Goal: Task Accomplishment & Management: Complete application form

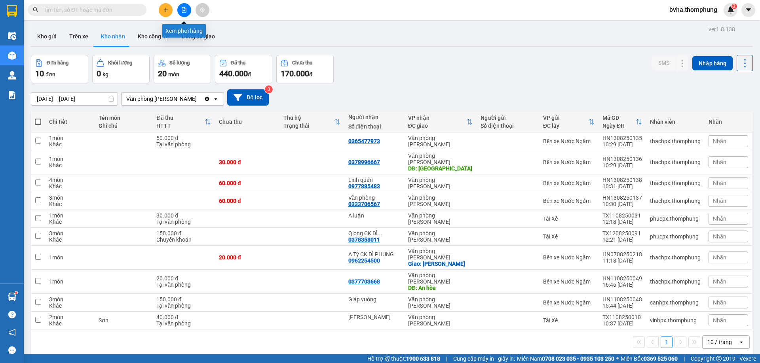
click at [188, 11] on button at bounding box center [184, 10] width 14 height 14
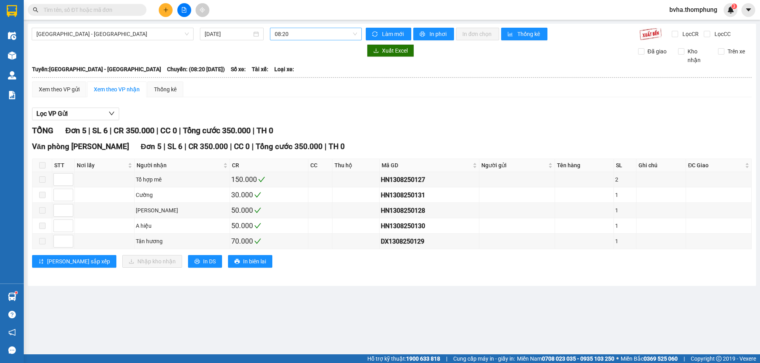
click at [311, 34] on span "08:20" at bounding box center [316, 34] width 82 height 12
click at [297, 99] on div "13:30" at bounding box center [306, 100] width 62 height 9
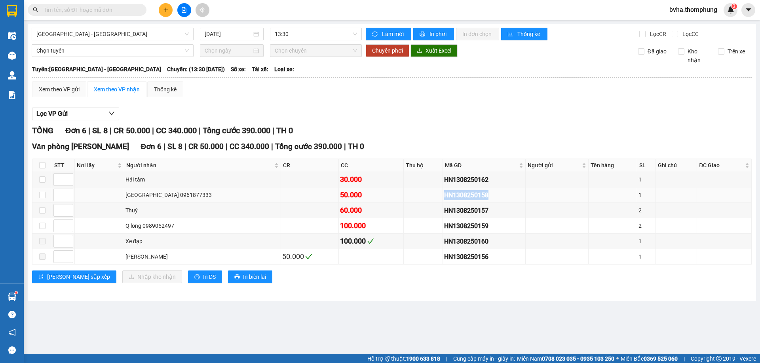
drag, startPoint x: 456, startPoint y: 198, endPoint x: 405, endPoint y: 198, distance: 51.5
click at [405, 198] on tr "[GEOGRAPHIC_DATA] 0961877333 50.000 HN1308250158 1" at bounding box center [391, 195] width 719 height 15
copy div "HN1308250158"
click at [115, 11] on input "text" at bounding box center [90, 10] width 93 height 9
paste input "HN1308250158"
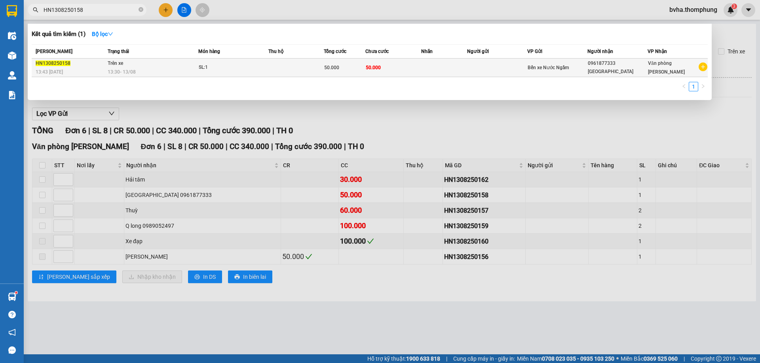
type input "HN1308250158"
click at [283, 68] on td at bounding box center [295, 68] width 55 height 19
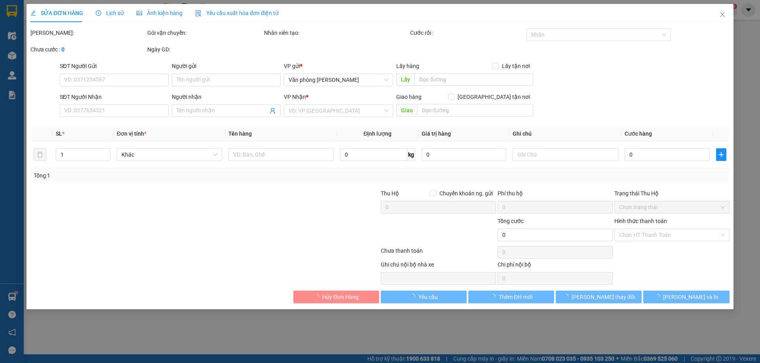
type input "0961877333"
type input "[GEOGRAPHIC_DATA]"
type input "50.000"
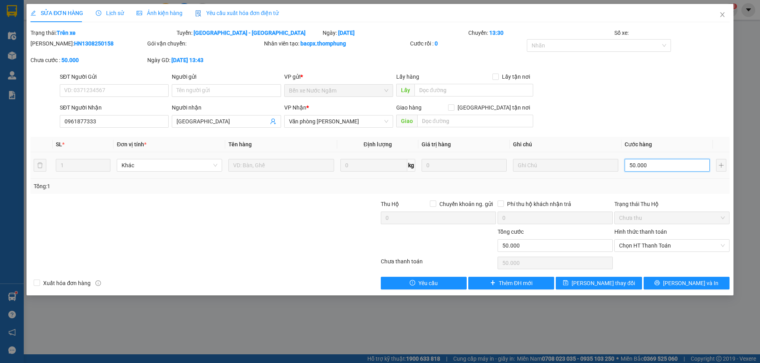
click at [663, 168] on input "50.000" at bounding box center [667, 165] width 85 height 13
type input "3"
type input "30"
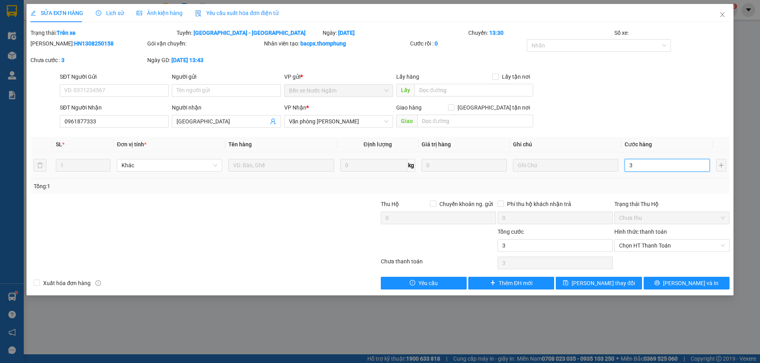
type input "30"
type input "30.000"
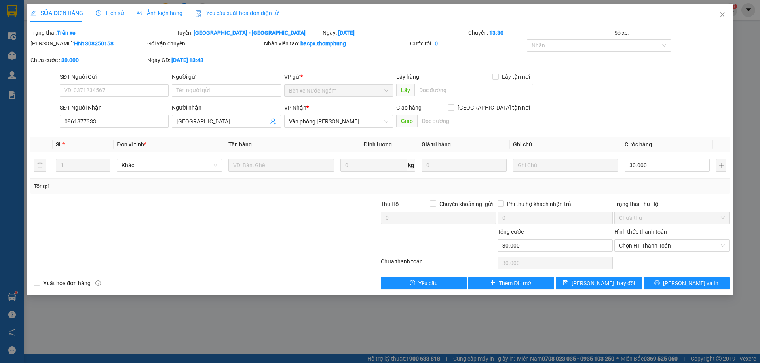
click at [678, 190] on div "Tổng: 1" at bounding box center [380, 186] width 693 height 9
click at [568, 283] on icon "save" at bounding box center [565, 283] width 5 height 5
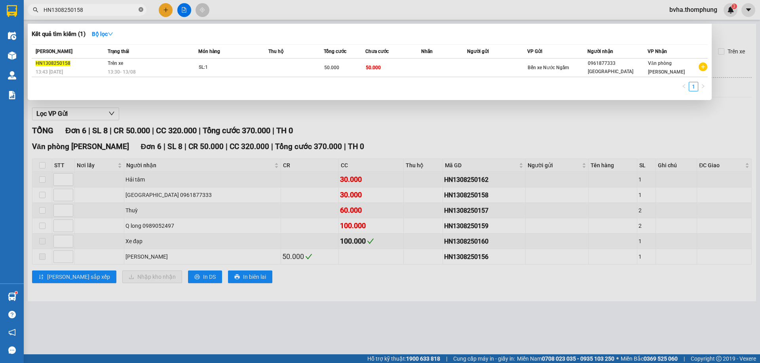
click at [140, 10] on icon "close-circle" at bounding box center [141, 9] width 5 height 5
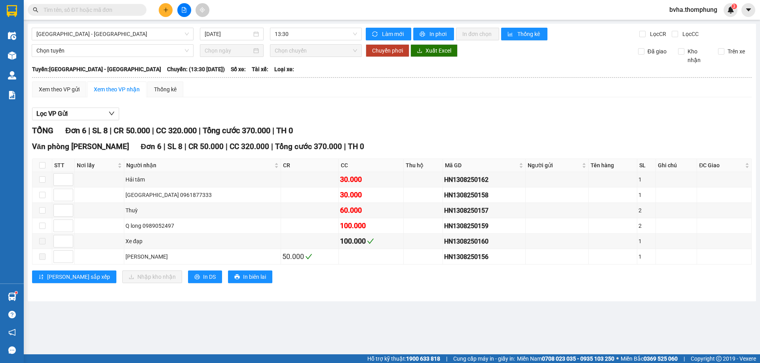
click at [238, 12] on div "Kết quả tìm kiếm ( 1 ) Bộ lọc Mã ĐH Trạng thái Món hàng Thu hộ Tổng cước Chưa c…" at bounding box center [380, 10] width 760 height 20
drag, startPoint x: 455, startPoint y: 226, endPoint x: 412, endPoint y: 227, distance: 43.5
click at [444, 227] on div "HN1308250159" at bounding box center [484, 226] width 80 height 10
copy div "HN1308250159"
click at [105, 10] on input "text" at bounding box center [90, 10] width 93 height 9
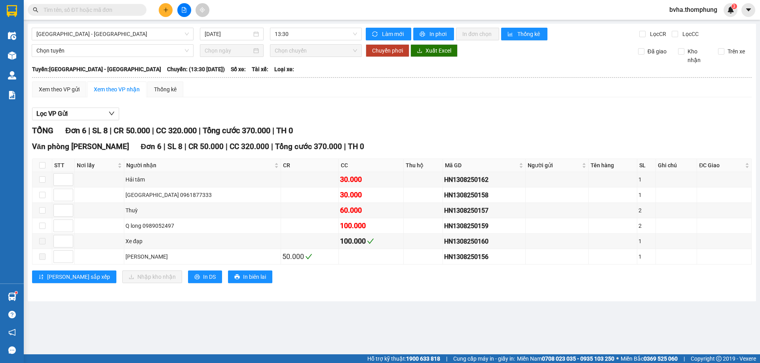
paste input "HN1308250159"
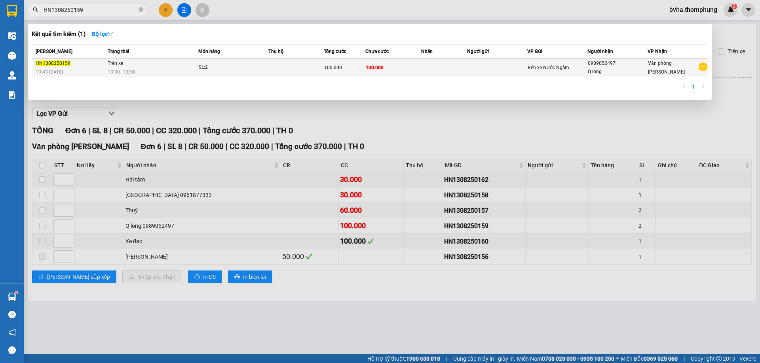
type input "HN1308250159"
click at [243, 73] on td "SL: 2" at bounding box center [233, 68] width 70 height 19
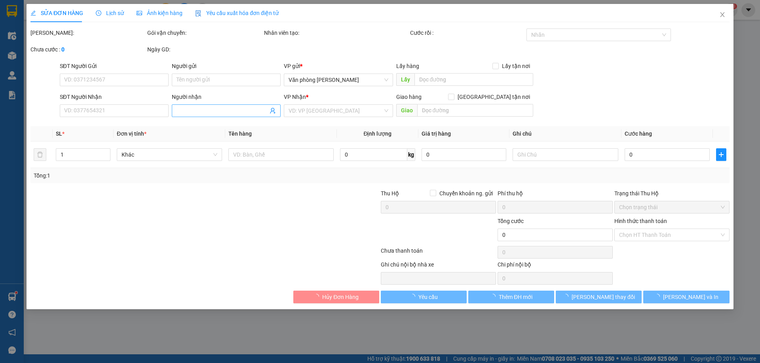
type input "0989052497"
type input "Q long"
type input "100.000"
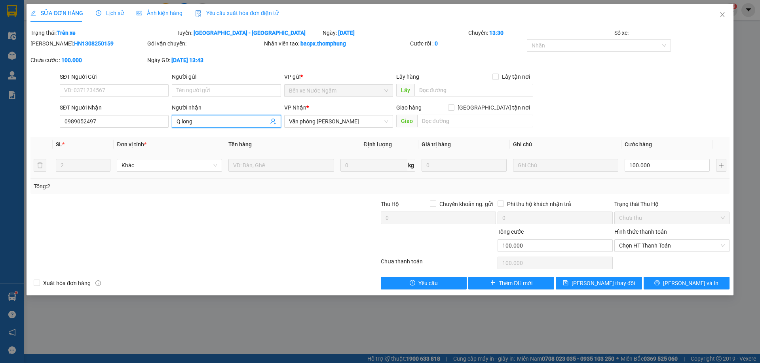
click at [199, 120] on input "Q long" at bounding box center [222, 121] width 91 height 9
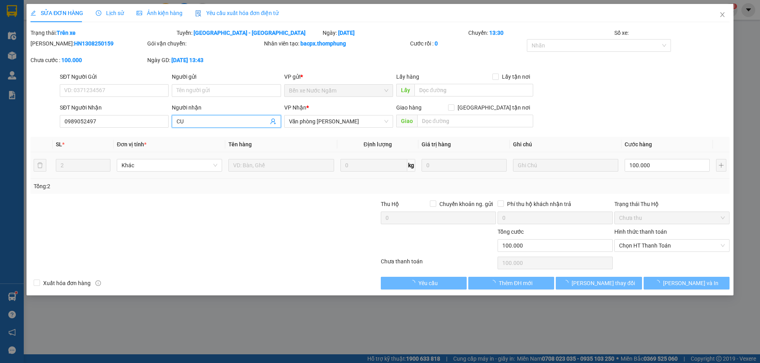
type input "C"
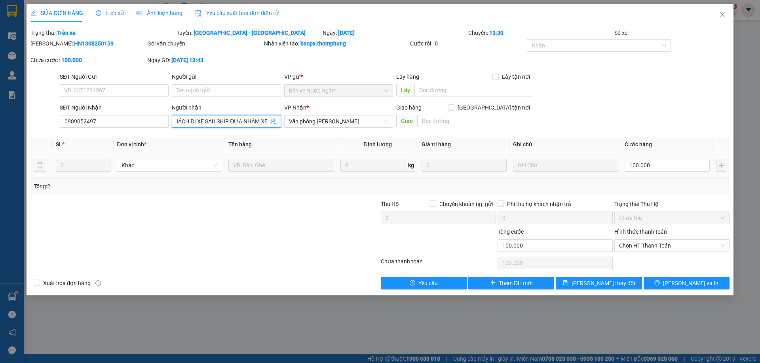
scroll to position [0, 24]
type input "HÀNG KHÁCH ĐI XE SAU SHIP ĐƯA NHẦM XE"
click at [654, 164] on input "100.000" at bounding box center [667, 165] width 85 height 13
type input "1"
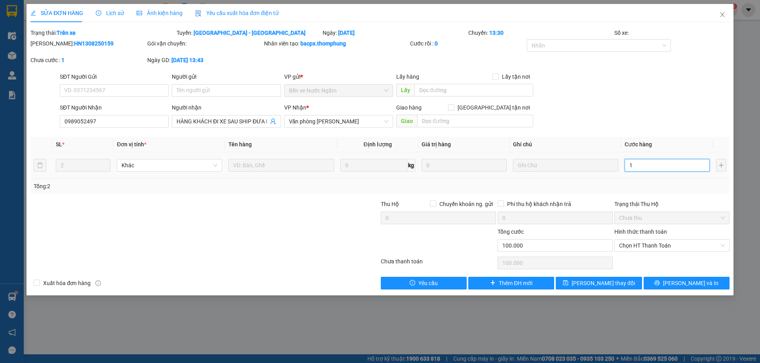
type input "1"
type input "10"
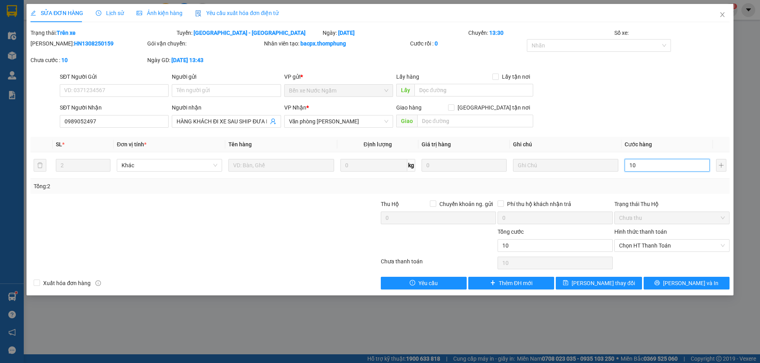
type input "1"
type input "1.000"
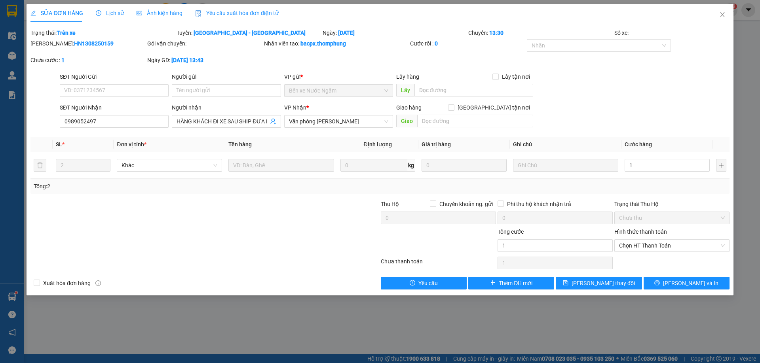
type input "1.000"
click at [691, 196] on div "Total Paid Fee 0 Total UnPaid Fee 100.000 Cash Collection Total Fee Trạng thái:…" at bounding box center [379, 158] width 699 height 261
click at [600, 280] on span "[PERSON_NAME] thay đổi" at bounding box center [603, 283] width 63 height 9
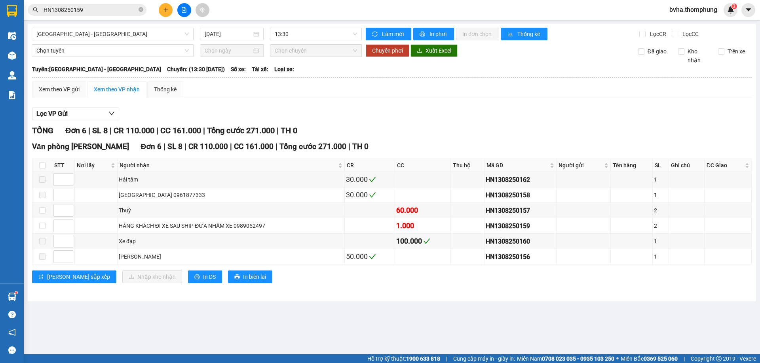
click at [140, 12] on span at bounding box center [141, 10] width 5 height 8
click at [15, 55] on img at bounding box center [12, 55] width 8 height 8
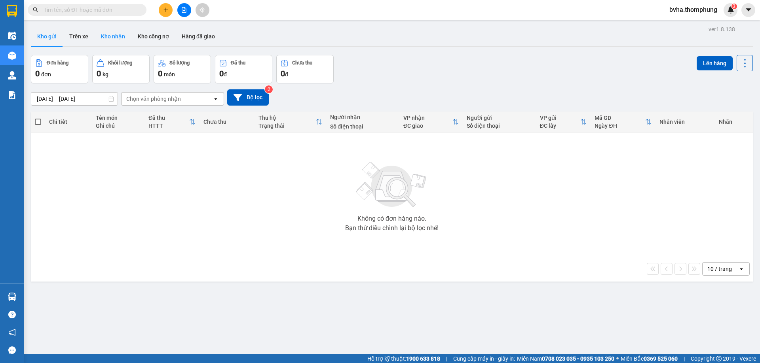
click at [116, 38] on button "Kho nhận" at bounding box center [113, 36] width 37 height 19
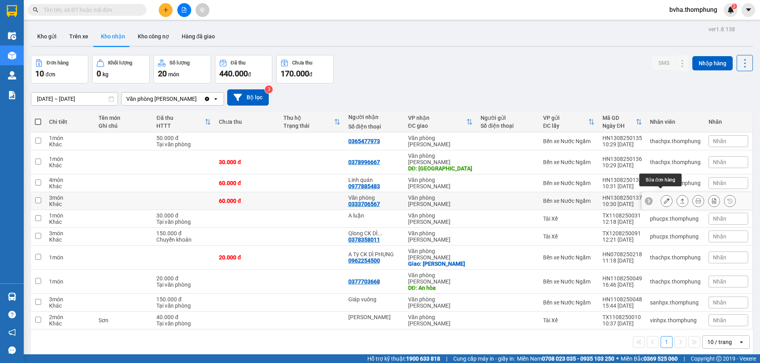
click at [664, 198] on icon at bounding box center [667, 201] width 6 height 6
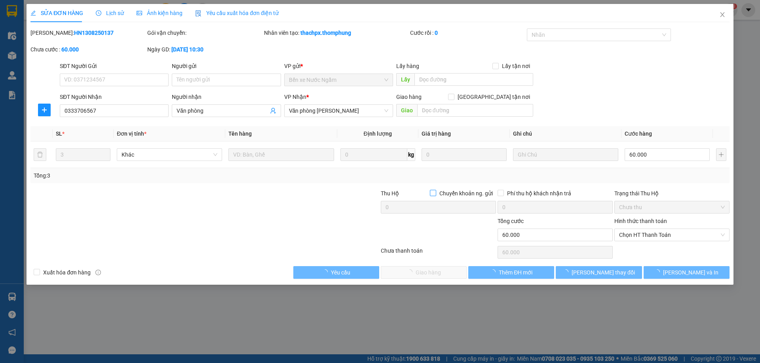
type input "0333706567"
type input "Văn phòng"
type input "60.000"
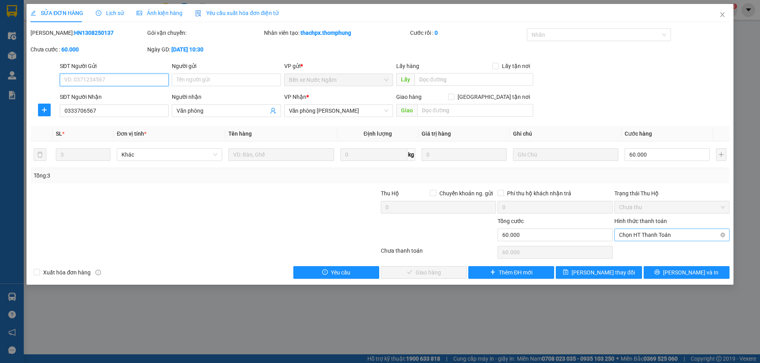
click at [641, 238] on span "Chọn HT Thanh Toán" at bounding box center [672, 235] width 106 height 12
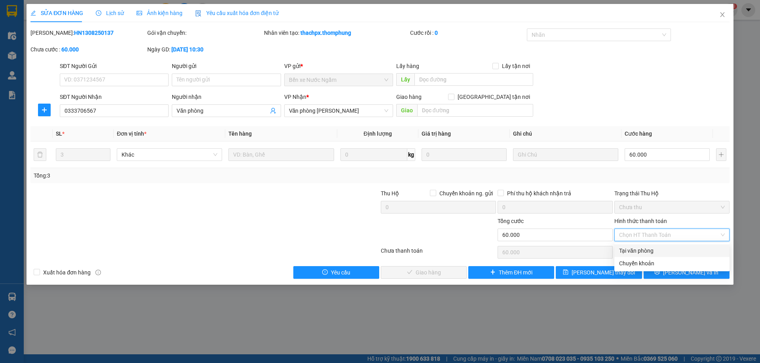
click at [641, 253] on div "Tại văn phòng" at bounding box center [672, 251] width 106 height 9
type input "0"
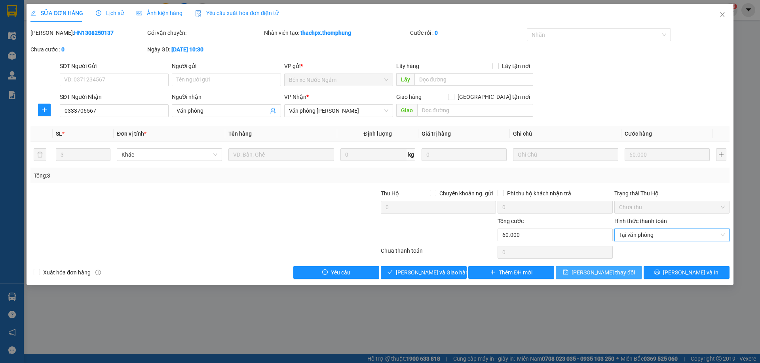
click at [610, 271] on span "[PERSON_NAME] thay đổi" at bounding box center [603, 272] width 63 height 9
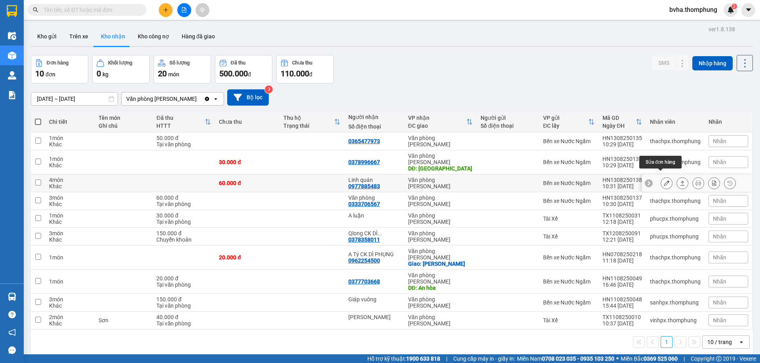
click at [664, 180] on icon at bounding box center [667, 183] width 6 height 6
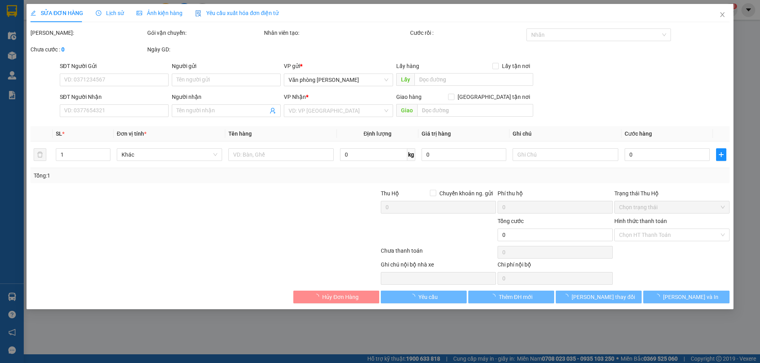
type input "0977885483"
type input "Linh quán"
type input "60.000"
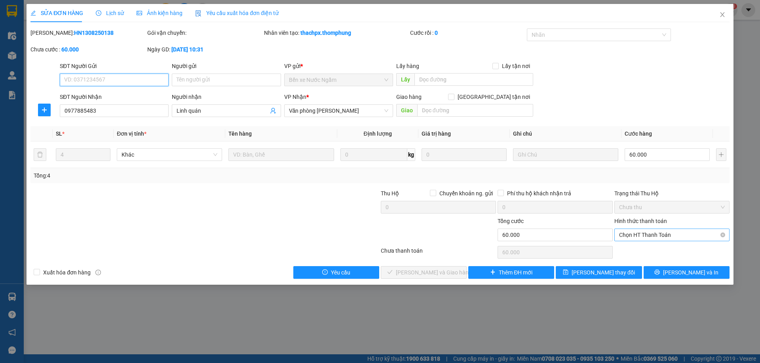
click at [648, 237] on span "Chọn HT Thanh Toán" at bounding box center [672, 235] width 106 height 12
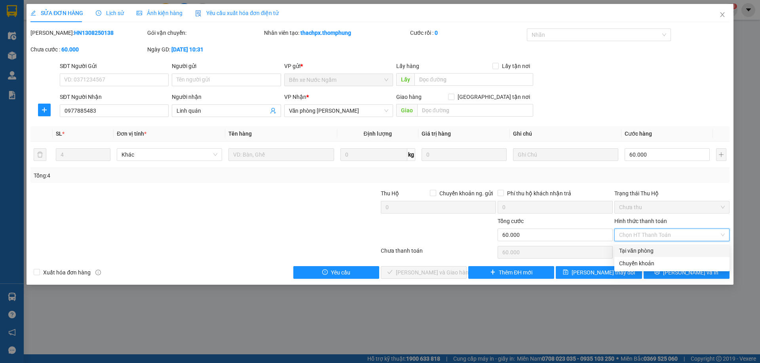
click at [642, 251] on div "Tại văn phòng" at bounding box center [672, 251] width 106 height 9
type input "0"
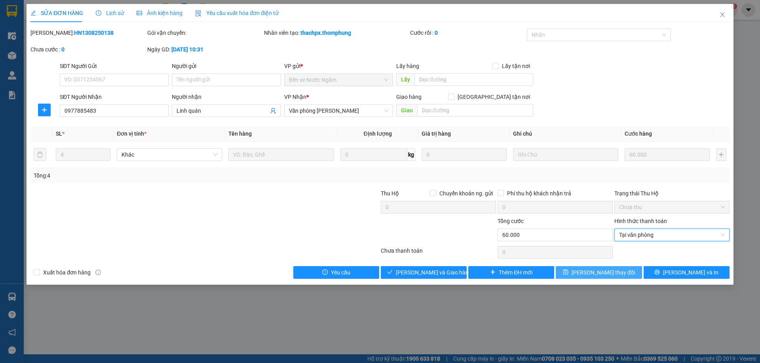
click at [601, 275] on span "[PERSON_NAME] thay đổi" at bounding box center [603, 272] width 63 height 9
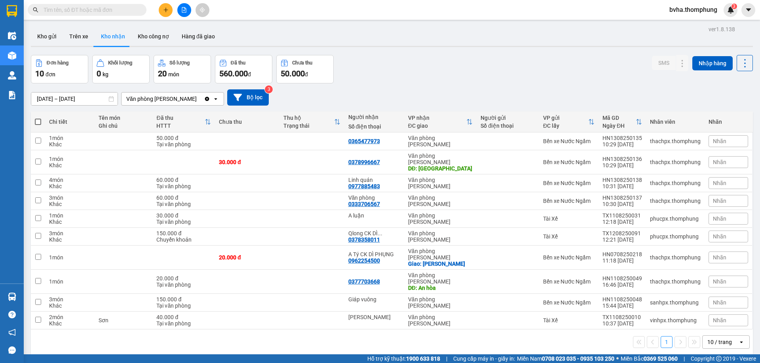
click at [67, 10] on input "text" at bounding box center [90, 10] width 93 height 9
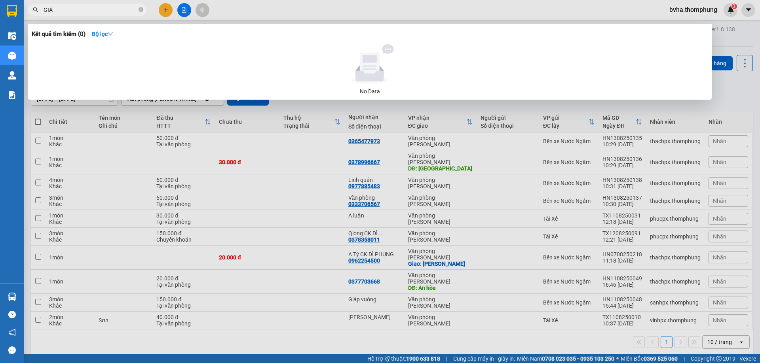
type input "GIÁP"
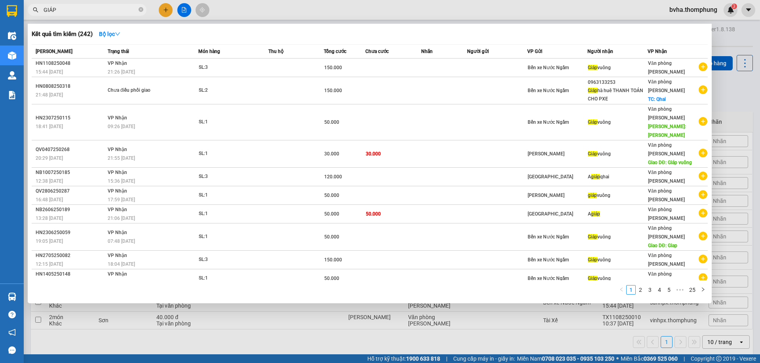
drag, startPoint x: 139, startPoint y: 10, endPoint x: 163, endPoint y: 11, distance: 24.1
click at [140, 11] on icon "close-circle" at bounding box center [141, 9] width 5 height 5
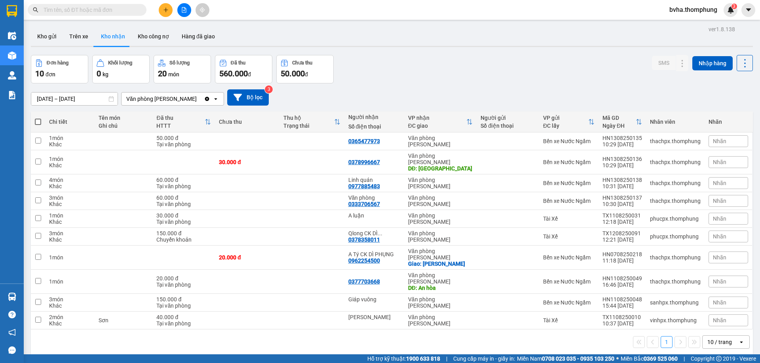
click at [248, 4] on div "Kết quả tìm kiếm ( 242 ) Bộ lọc Mã ĐH Trạng thái Món hàng Thu hộ Tổng cước Chưa…" at bounding box center [380, 10] width 760 height 20
click at [177, 9] on div at bounding box center [183, 10] width 59 height 14
click at [184, 9] on icon "file-add" at bounding box center [184, 10] width 6 height 6
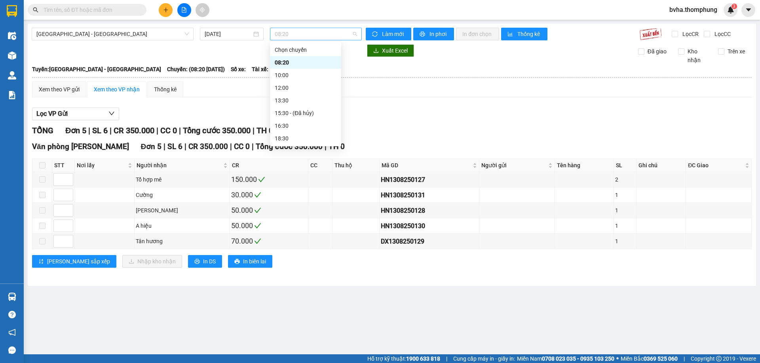
click at [313, 36] on span "08:20" at bounding box center [316, 34] width 82 height 12
click at [283, 85] on div "12:00" at bounding box center [306, 88] width 62 height 9
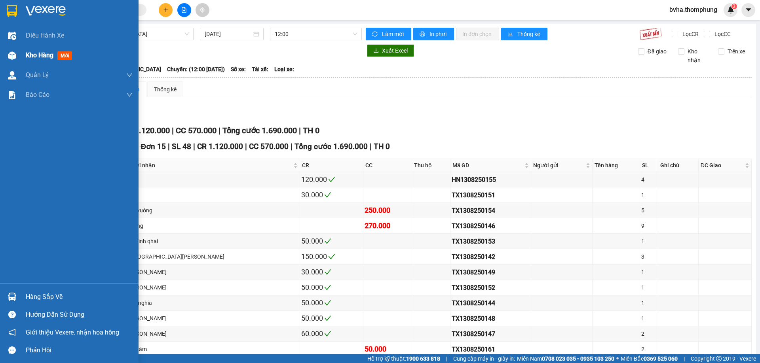
click at [16, 59] on div at bounding box center [12, 56] width 14 height 14
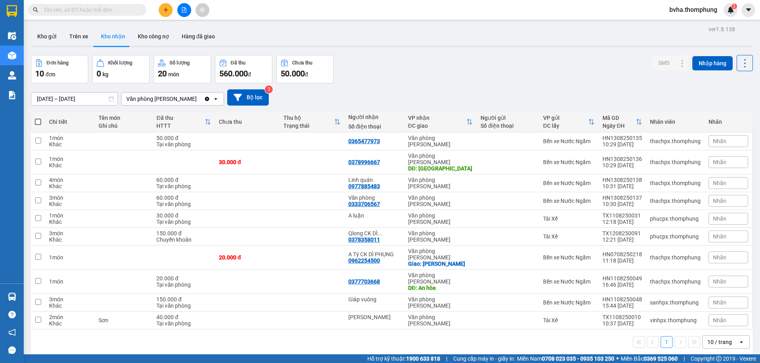
click at [169, 10] on button at bounding box center [166, 10] width 14 height 14
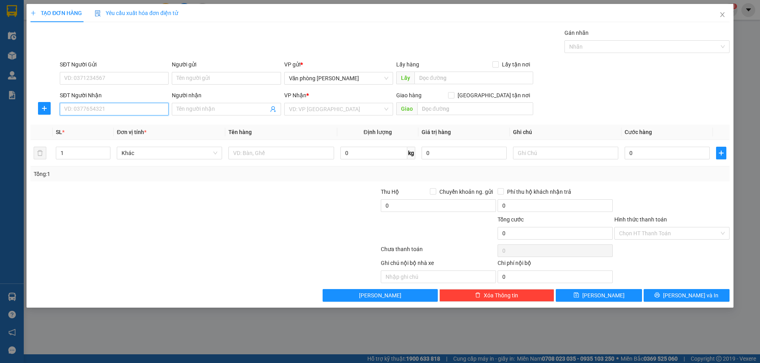
click at [103, 112] on input "SĐT Người Nhận" at bounding box center [114, 109] width 109 height 13
click at [102, 127] on div "0915399068 - Thanh" at bounding box center [114, 125] width 99 height 9
type input "0915399068"
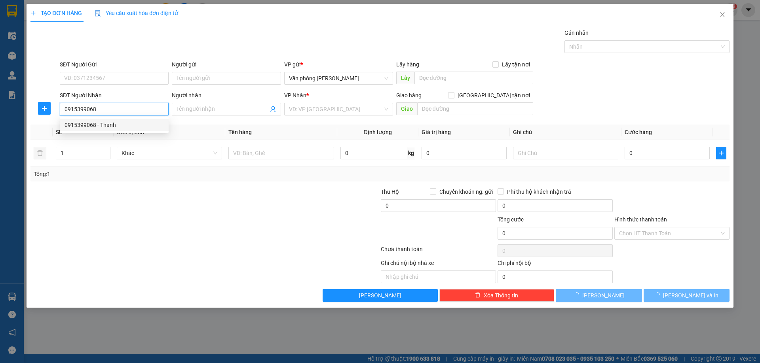
type input "Thanh"
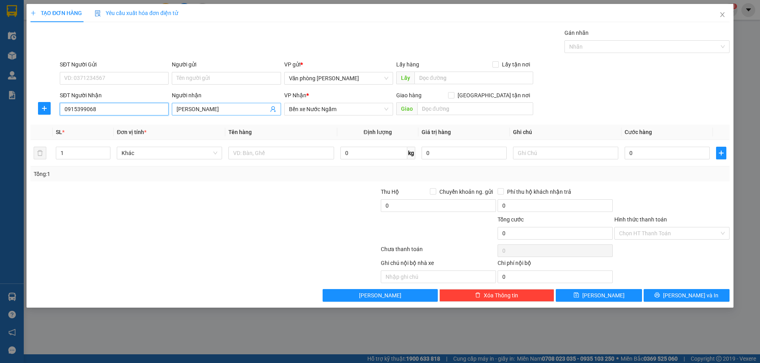
type input "0915399068"
click at [229, 110] on input "Thanh" at bounding box center [222, 109] width 91 height 9
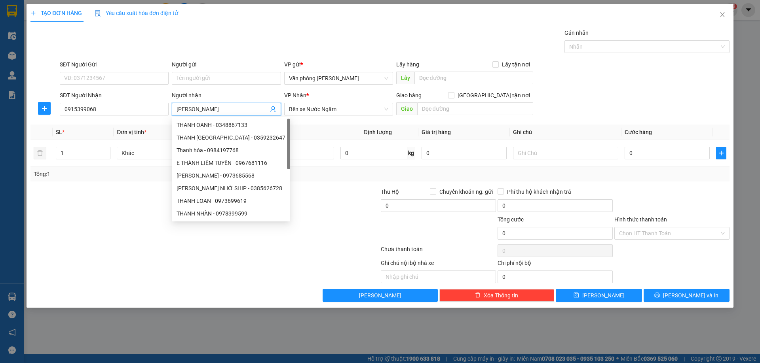
type input "Thanh LOAN"
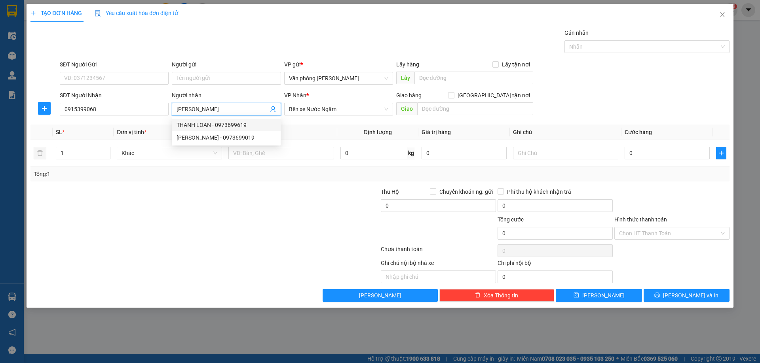
click at [213, 128] on div "THANH LOAN - 0973699619" at bounding box center [226, 125] width 99 height 9
type input "0973699619"
type input "THANH LOAN"
click at [256, 154] on input "text" at bounding box center [280, 153] width 105 height 13
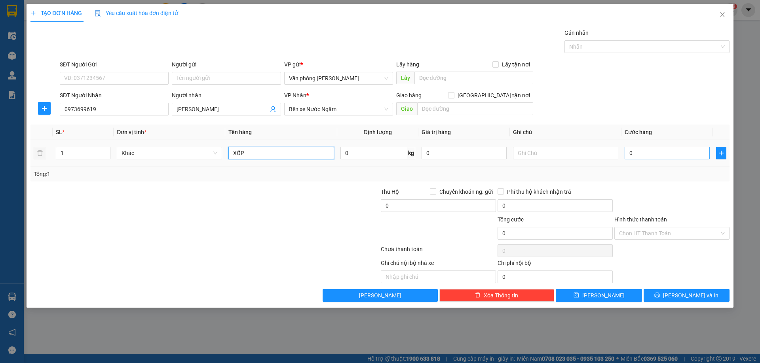
type input "XỐP"
click at [648, 156] on input "0" at bounding box center [667, 153] width 85 height 13
type input "3"
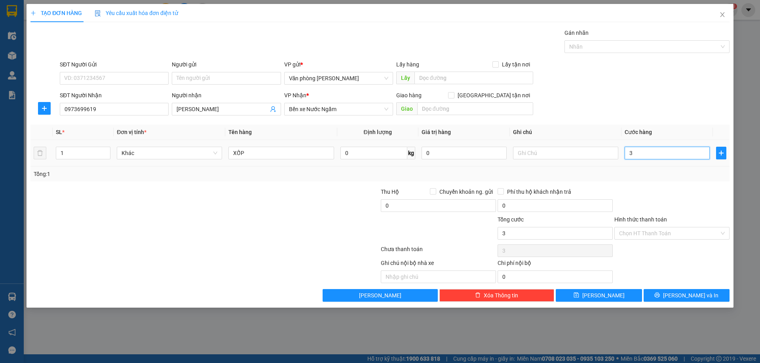
type input "30"
type input "30.000"
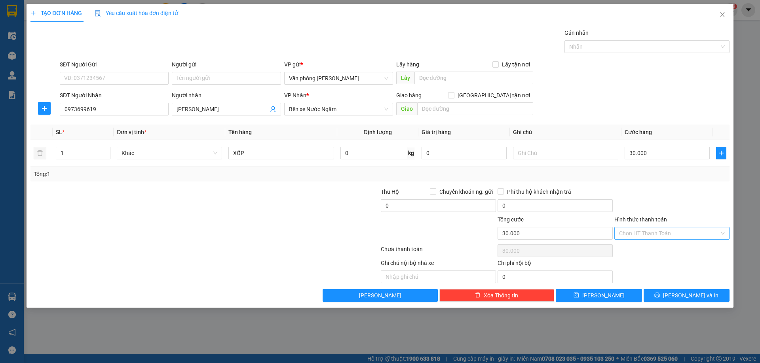
click at [660, 236] on input "Hình thức thanh toán" at bounding box center [669, 234] width 100 height 12
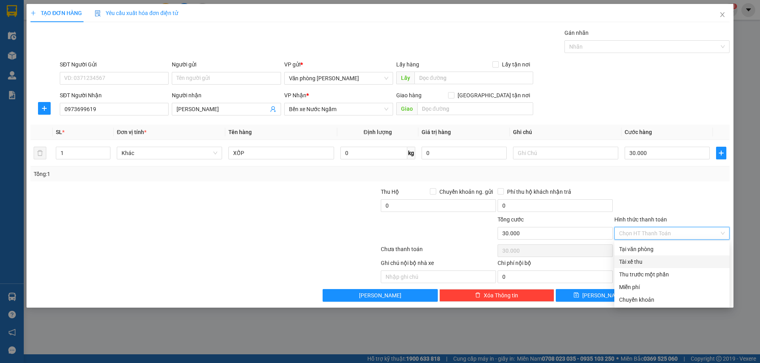
click at [637, 262] on div "Tài xế thu" at bounding box center [672, 262] width 106 height 9
type input "0"
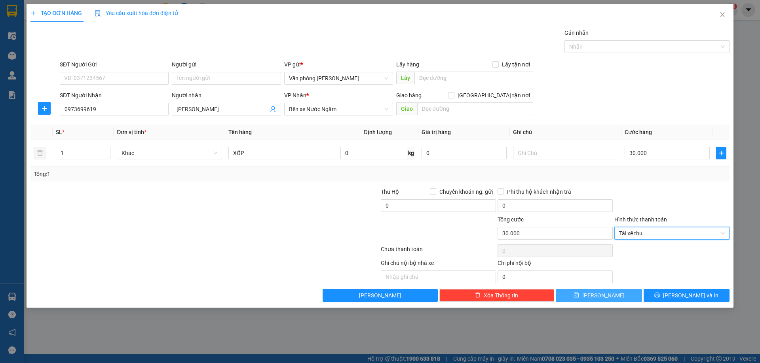
click at [587, 300] on button "Lưu" at bounding box center [599, 295] width 86 height 13
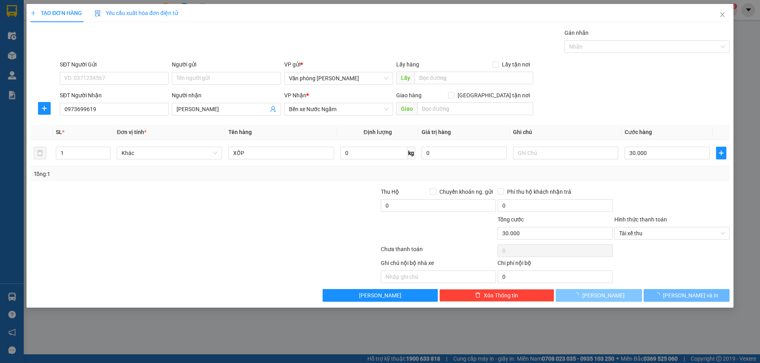
type input "0"
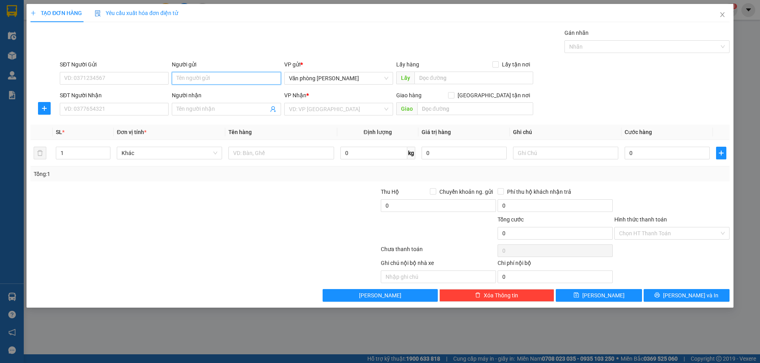
click at [217, 80] on input "Người gửi" at bounding box center [226, 78] width 109 height 13
type input "HỢP ÁNH"
click at [204, 94] on div "HỢP ÁNH - 0979044127" at bounding box center [226, 94] width 99 height 9
type input "0979044127"
type input "HỢP ÁNH"
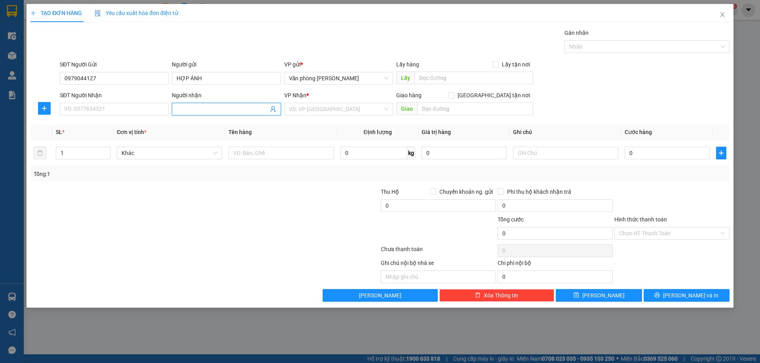
click at [198, 110] on input "Người nhận" at bounding box center [222, 109] width 91 height 9
click at [89, 107] on input "SĐT Người Nhận" at bounding box center [114, 109] width 109 height 13
click at [102, 123] on div "0825263709 - Trang Mai Sơn Ninh Bình" at bounding box center [114, 125] width 99 height 9
type input "0825263709"
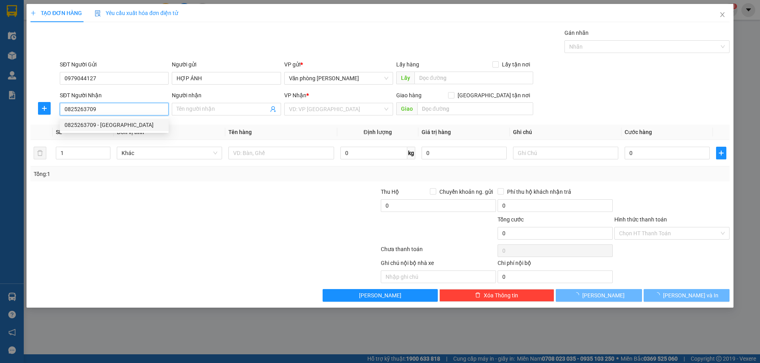
type input "Trang Mai Sơn Ninh Bình"
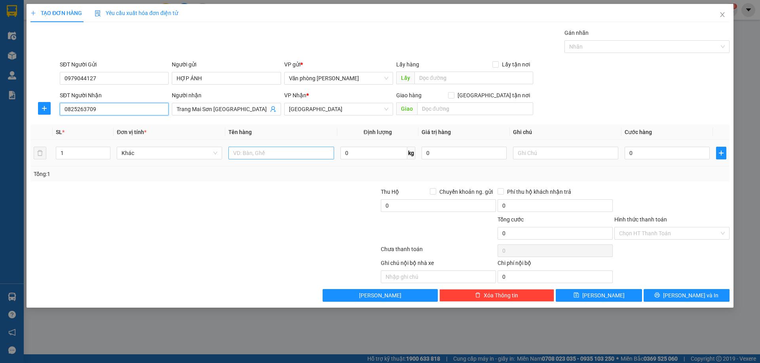
type input "0825263709"
click at [258, 157] on input "text" at bounding box center [280, 153] width 105 height 13
type input "XỐP"
click at [576, 299] on button "Lưu" at bounding box center [599, 295] width 86 height 13
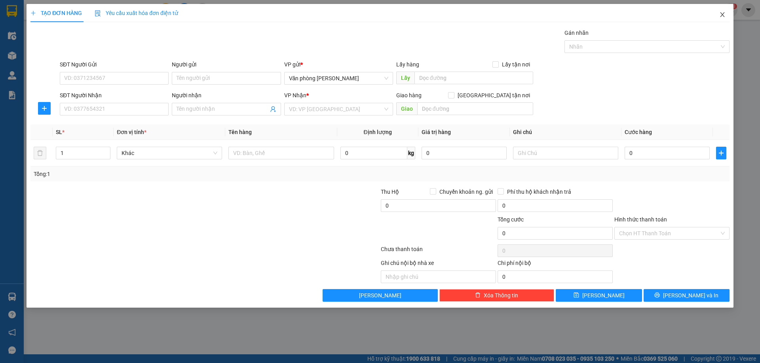
click at [724, 16] on icon "close" at bounding box center [722, 14] width 6 height 6
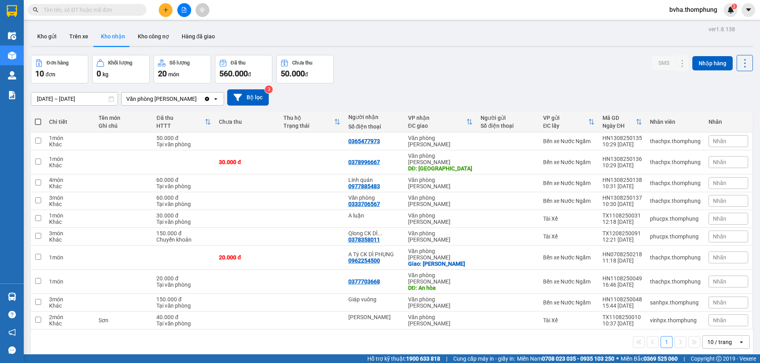
click at [184, 11] on icon "file-add" at bounding box center [184, 10] width 6 height 6
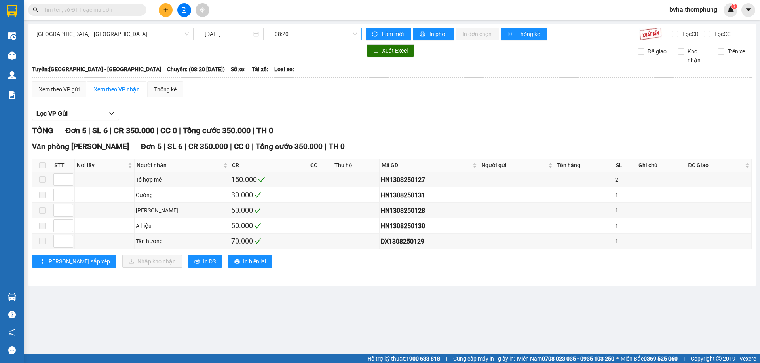
click at [306, 33] on span "08:20" at bounding box center [316, 34] width 82 height 12
click at [289, 134] on div "18:30" at bounding box center [305, 138] width 71 height 13
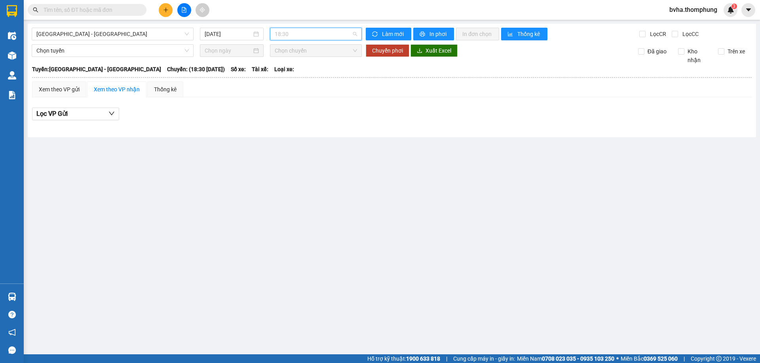
click at [313, 39] on span "18:30" at bounding box center [316, 34] width 82 height 12
click at [289, 122] on div "16:30" at bounding box center [306, 126] width 62 height 9
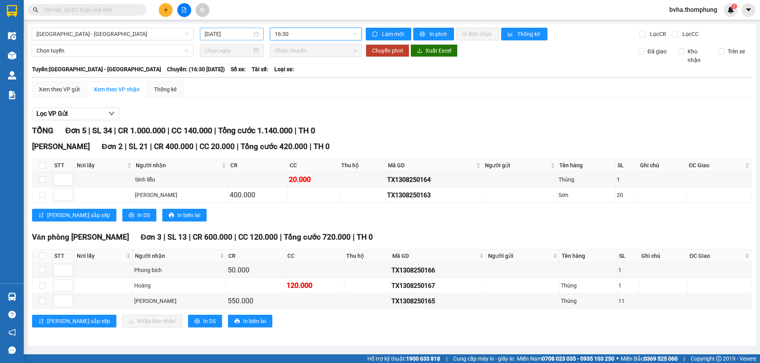
click at [233, 34] on input "[DATE]" at bounding box center [228, 34] width 47 height 9
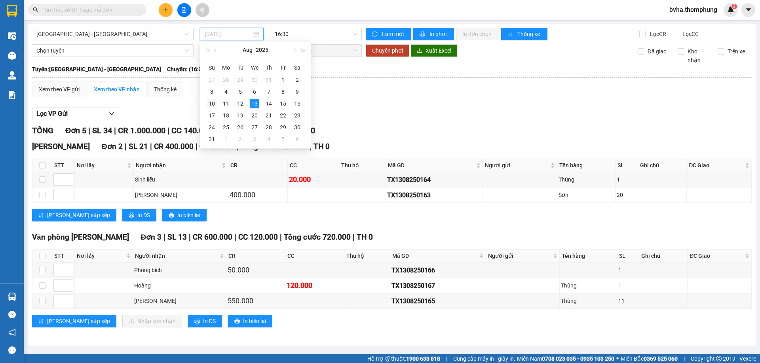
click at [210, 103] on div "10" at bounding box center [211, 103] width 9 height 9
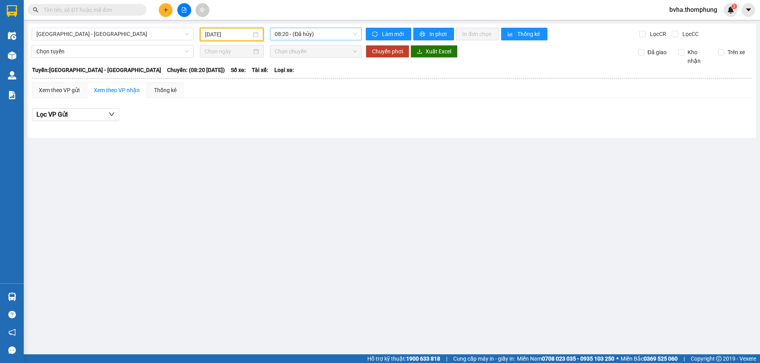
click at [336, 31] on span "08:20 - (Đã hủy)" at bounding box center [316, 34] width 82 height 12
click at [290, 127] on div "16:30" at bounding box center [306, 126] width 62 height 9
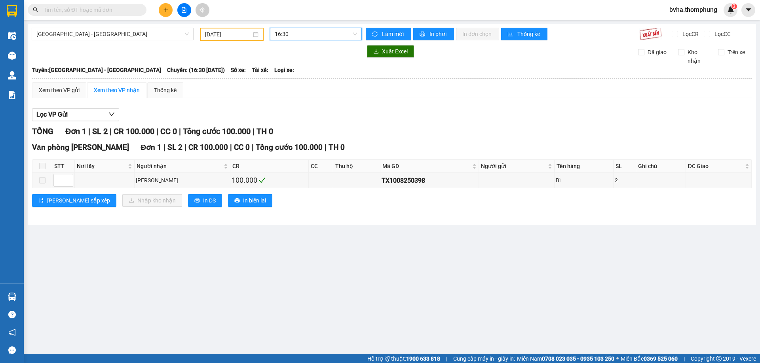
click at [318, 33] on span "16:30" at bounding box center [316, 34] width 82 height 12
click at [288, 140] on div "18:30" at bounding box center [306, 138] width 62 height 9
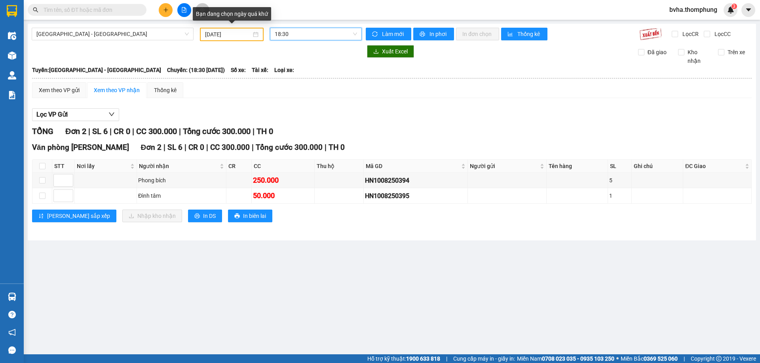
click at [246, 36] on input "10/08/2025" at bounding box center [228, 34] width 46 height 9
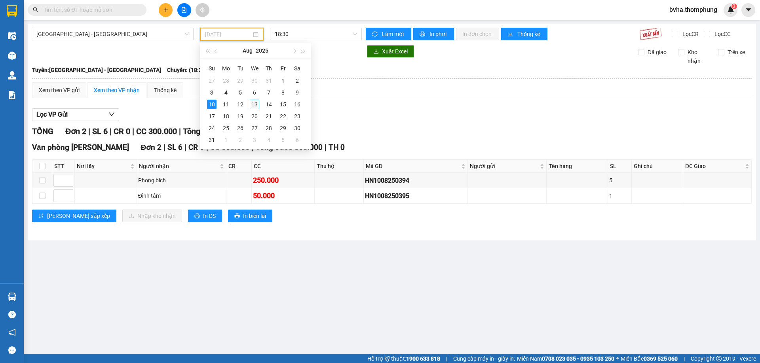
click at [256, 102] on div "13" at bounding box center [254, 104] width 9 height 9
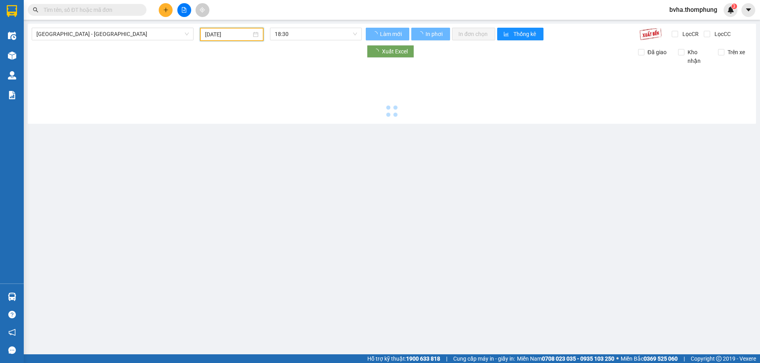
type input "[DATE]"
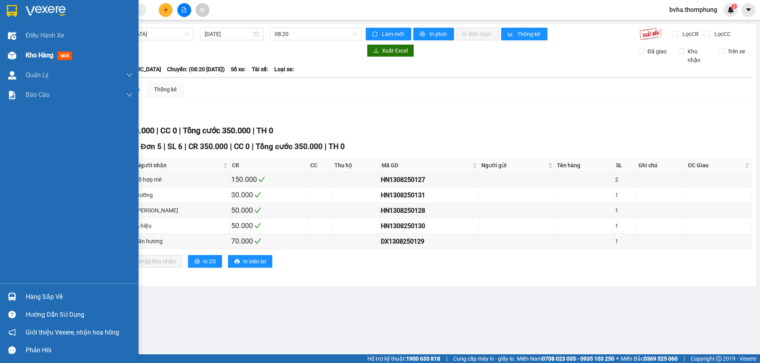
click at [18, 56] on div at bounding box center [12, 56] width 14 height 14
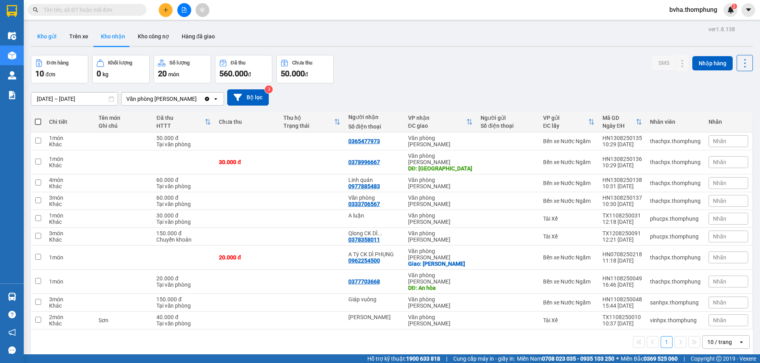
click at [44, 36] on button "Kho gửi" at bounding box center [47, 36] width 32 height 19
